Goal: Information Seeking & Learning: Learn about a topic

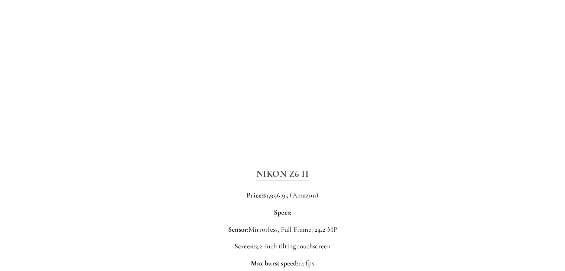
scroll to position [1114, 0]
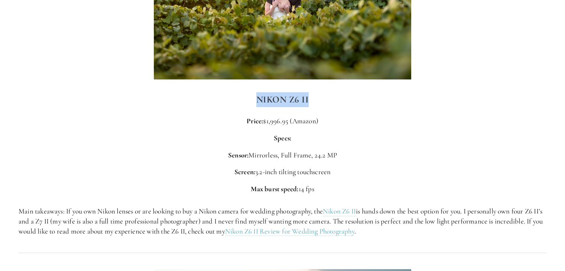
drag, startPoint x: 308, startPoint y: 101, endPoint x: 252, endPoint y: 105, distance: 55.8
click at [252, 105] on h3 "Nikon Z6 II" at bounding box center [282, 99] width 527 height 15
copy strong "Nikon Z6 II"
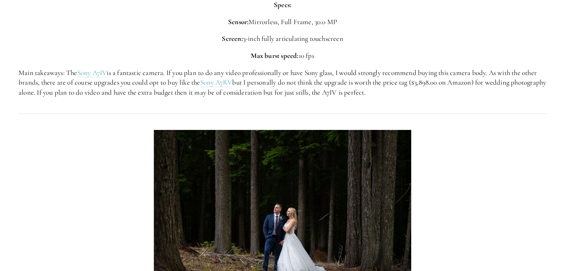
scroll to position [1515, 0]
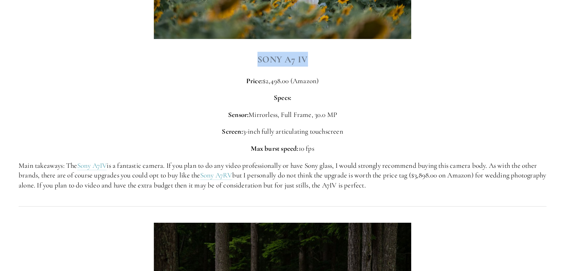
drag, startPoint x: 310, startPoint y: 58, endPoint x: 257, endPoint y: 61, distance: 53.1
click at [257, 61] on h3 "Sony A7 IV" at bounding box center [282, 59] width 527 height 15
copy strong "Sony A7 IV"
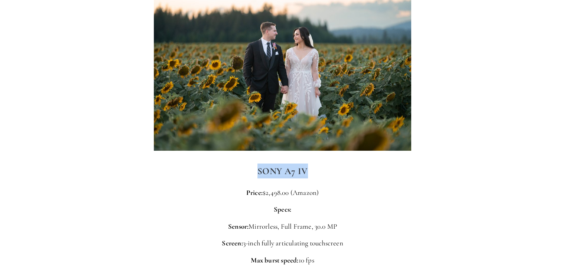
click at [433, 170] on h3 "Sony A7 IV" at bounding box center [282, 170] width 527 height 15
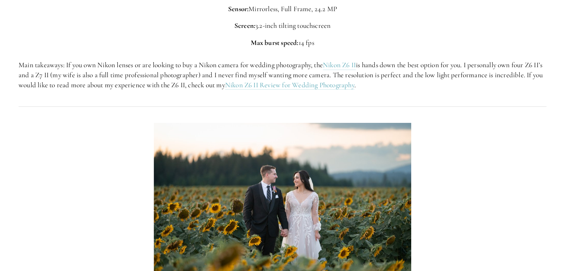
scroll to position [1261, 0]
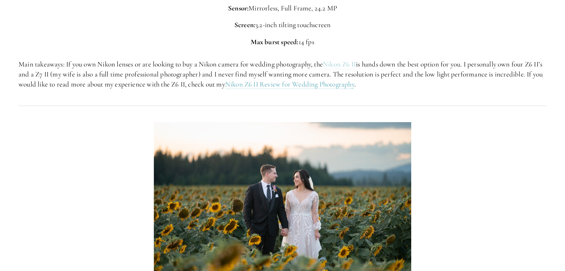
drag, startPoint x: 343, startPoint y: 66, endPoint x: 348, endPoint y: 68, distance: 5.4
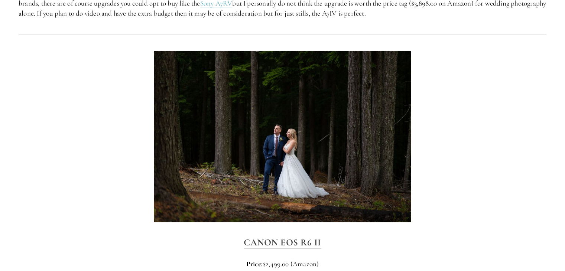
scroll to position [1780, 0]
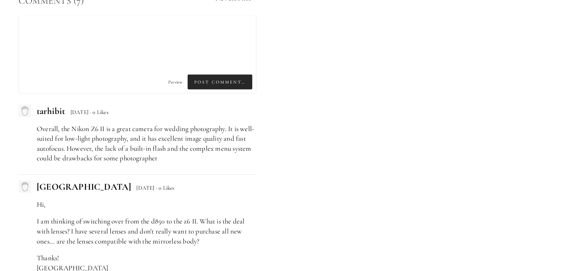
scroll to position [1819, 0]
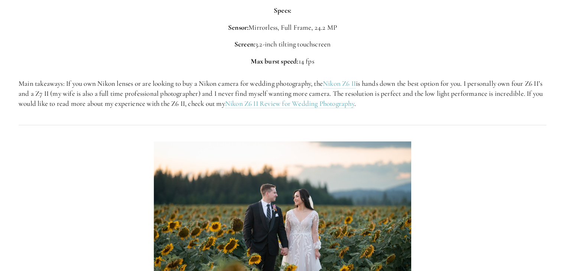
scroll to position [1151, 0]
